Goal: Task Accomplishment & Management: Manage account settings

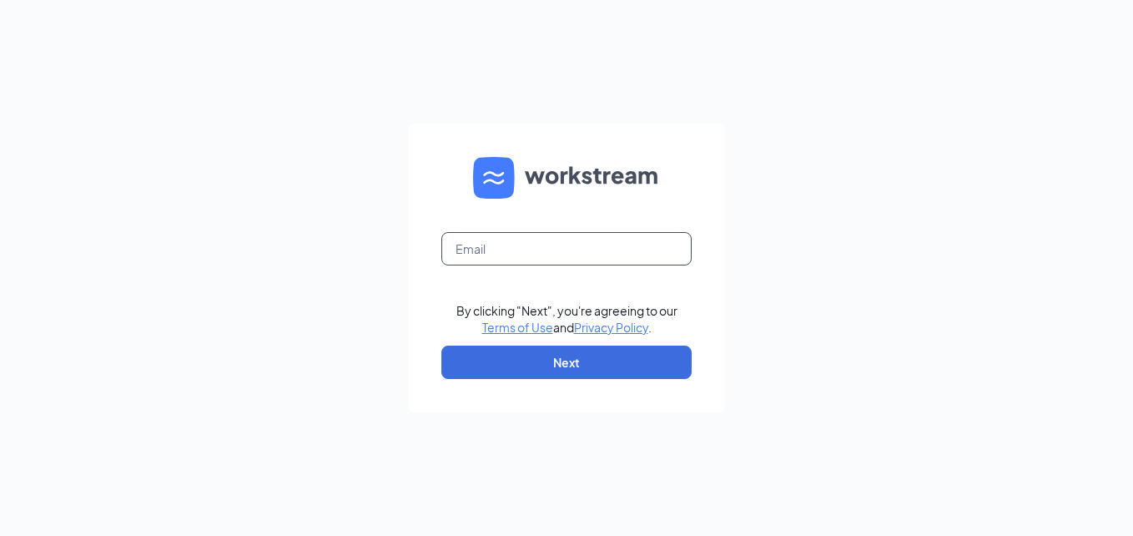
click at [612, 256] on input "text" at bounding box center [566, 248] width 250 height 33
type input "[EMAIL_ADDRESS][DOMAIN_NAME]"
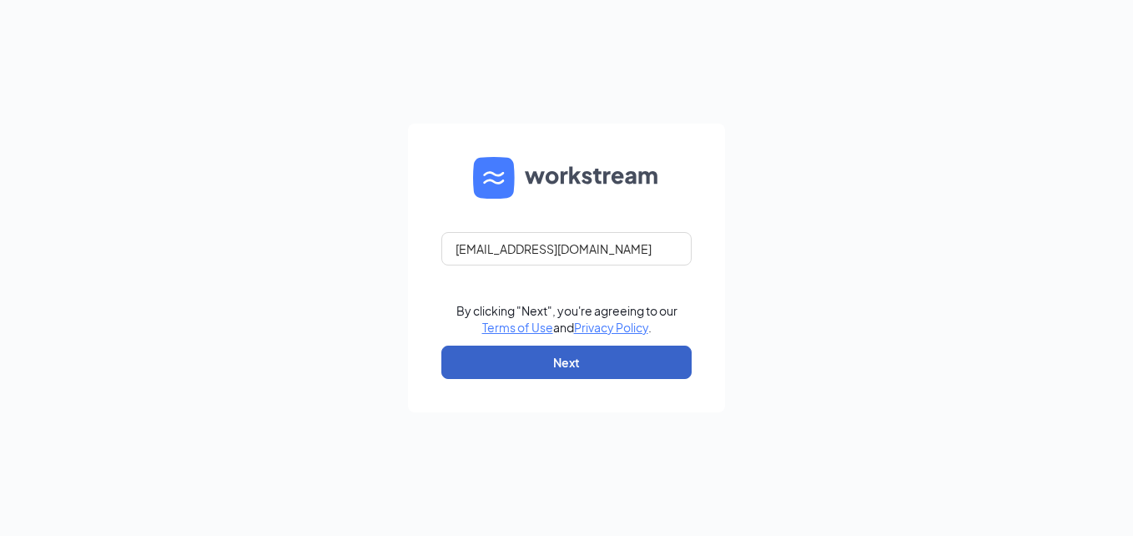
click at [622, 348] on button "Next" at bounding box center [566, 361] width 250 height 33
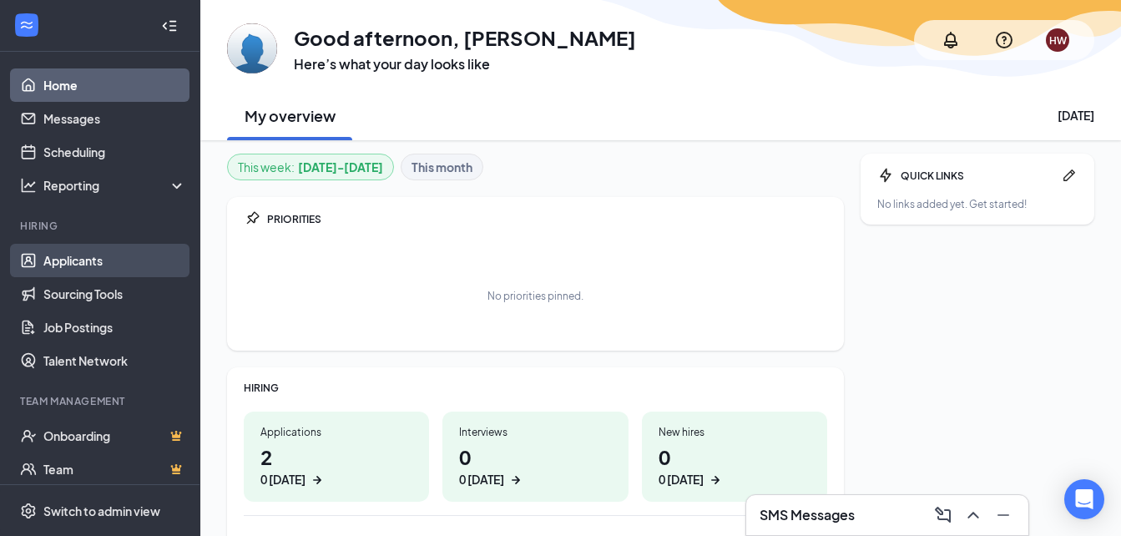
click at [78, 261] on link "Applicants" at bounding box center [114, 260] width 143 height 33
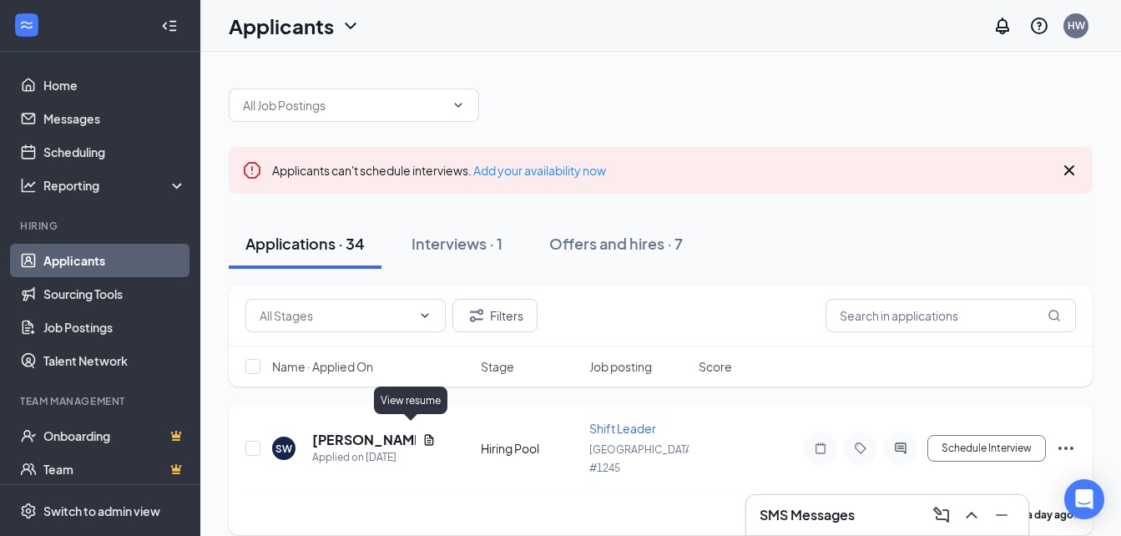
click at [424, 434] on icon "Document" at bounding box center [428, 439] width 9 height 11
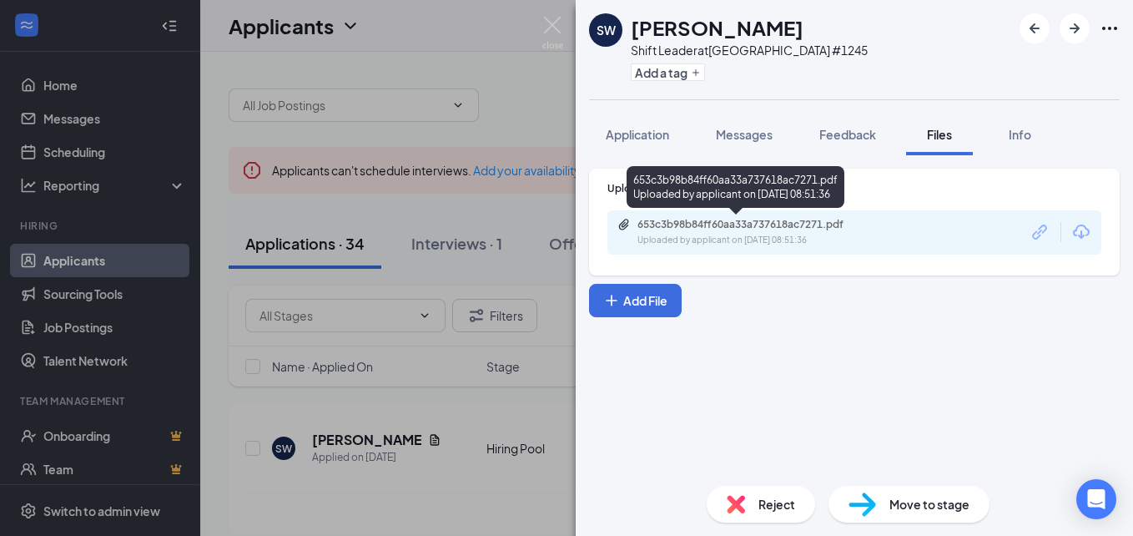
click at [774, 230] on div "653c3b98b84ff60aa33a737618ac7271.pdf" at bounding box center [755, 224] width 234 height 13
